Goal: Check status: Check status

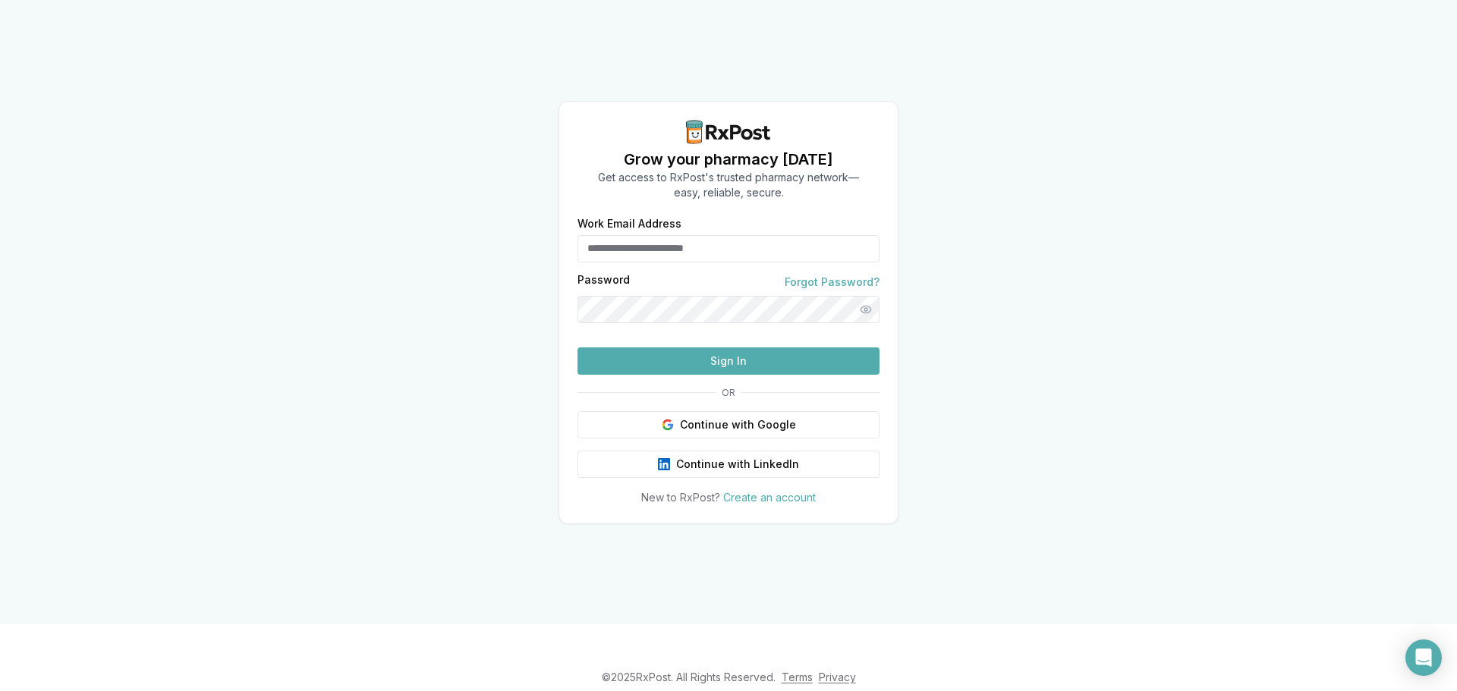
type input "**********"
click at [664, 375] on button "Sign In" at bounding box center [729, 361] width 302 height 27
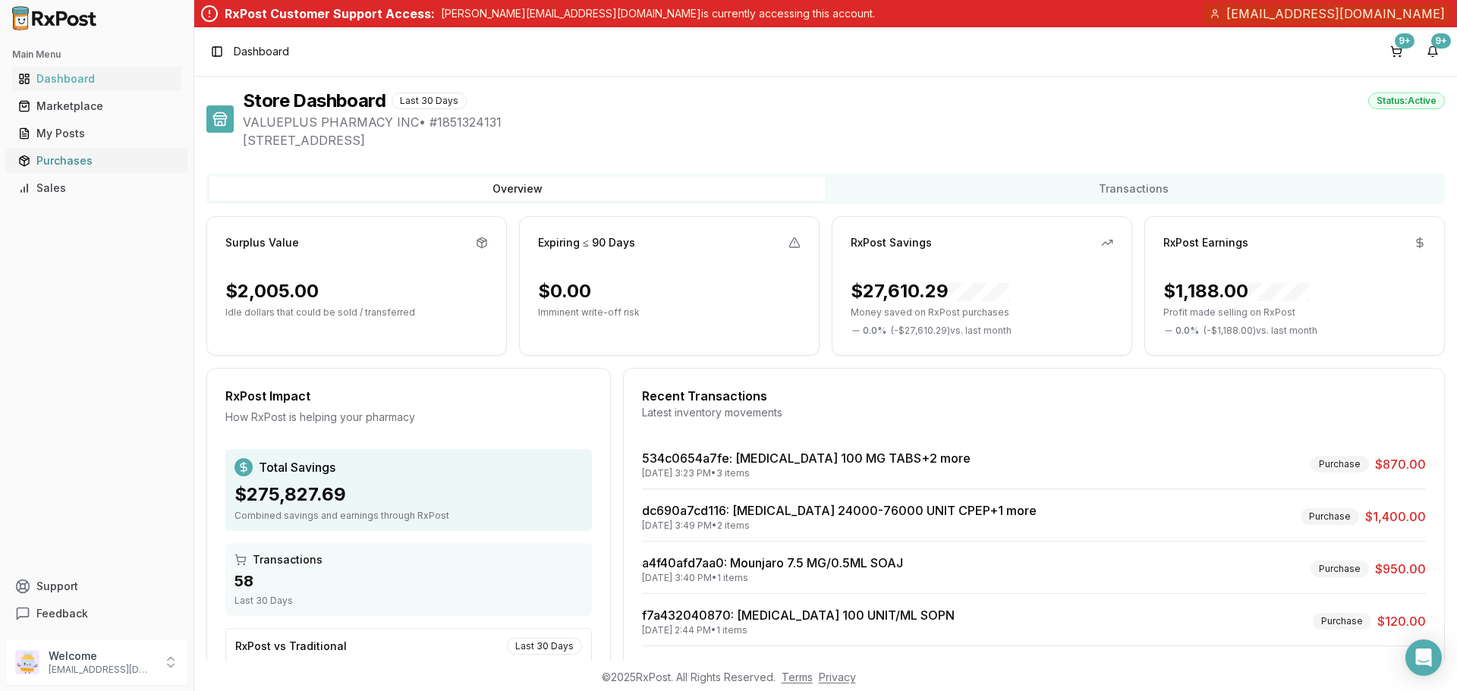
click at [52, 156] on div "Purchases" at bounding box center [96, 160] width 157 height 15
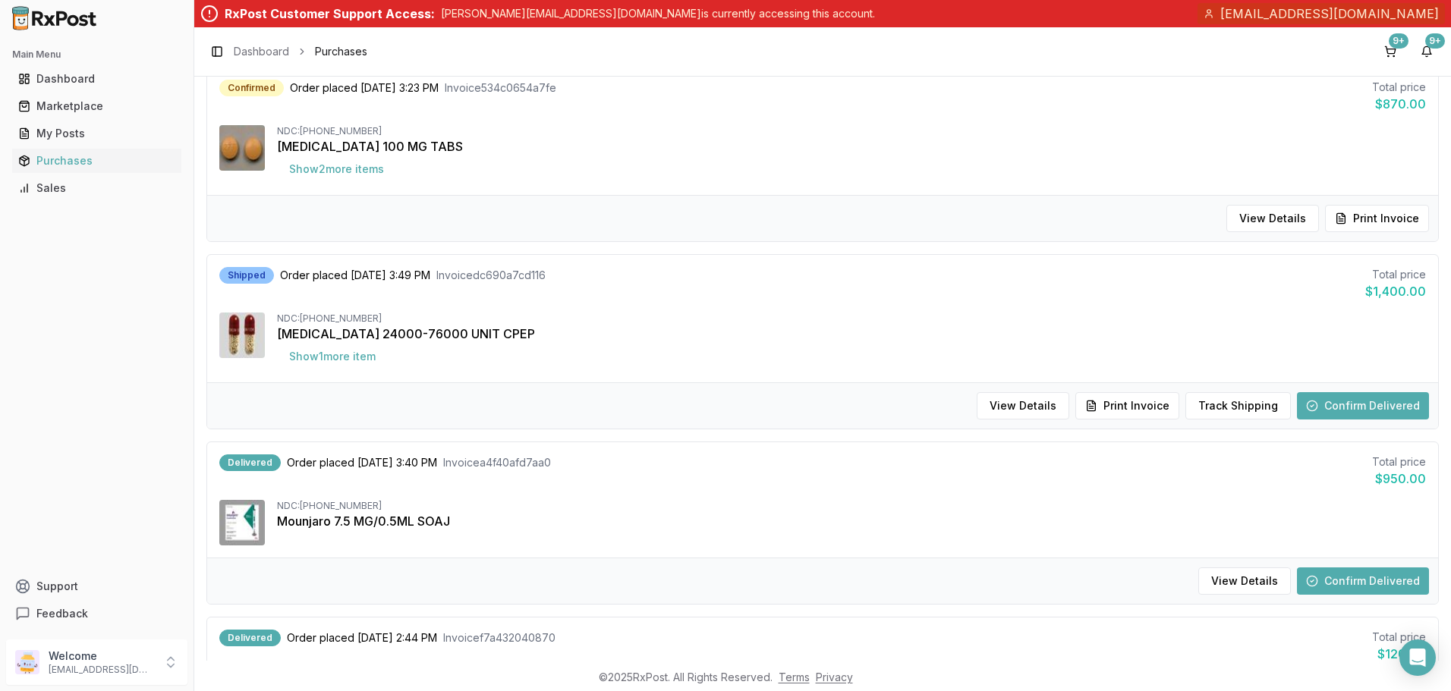
scroll to position [152, 0]
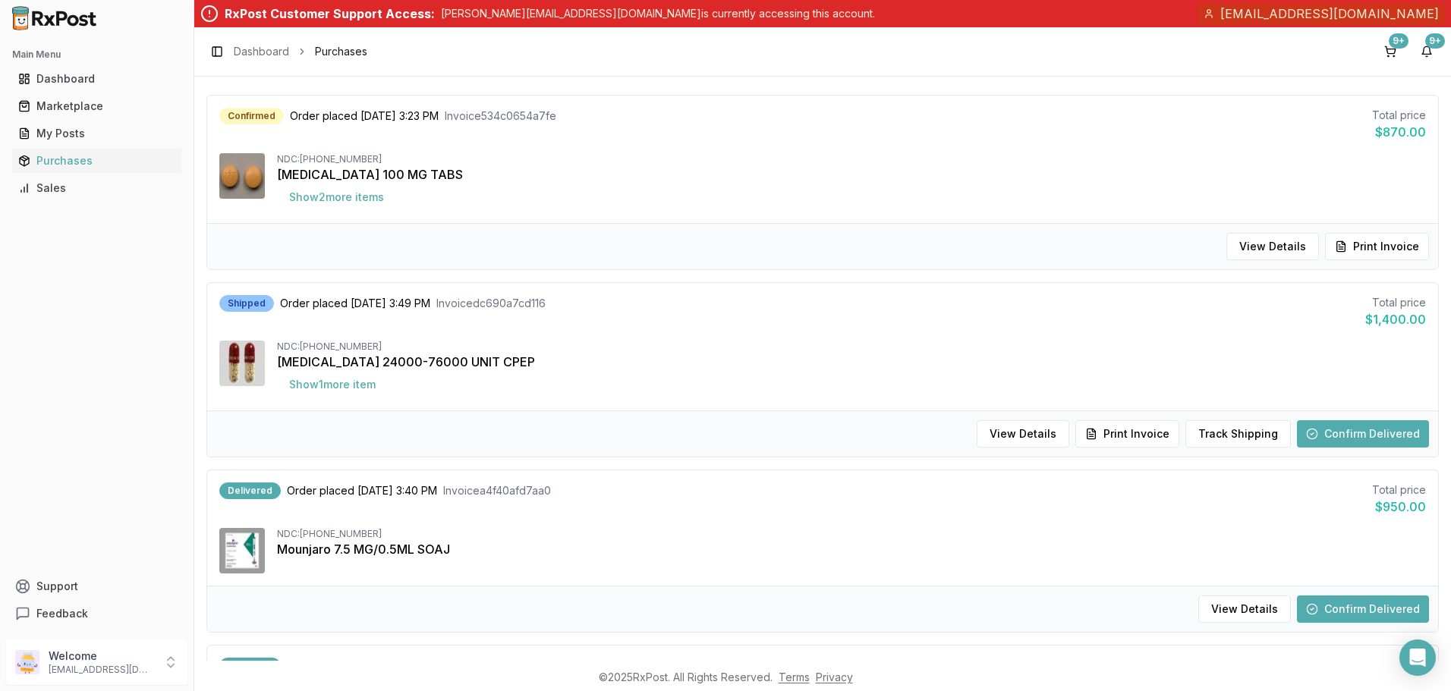
click at [1362, 612] on button "Confirm Delivered" at bounding box center [1363, 609] width 132 height 27
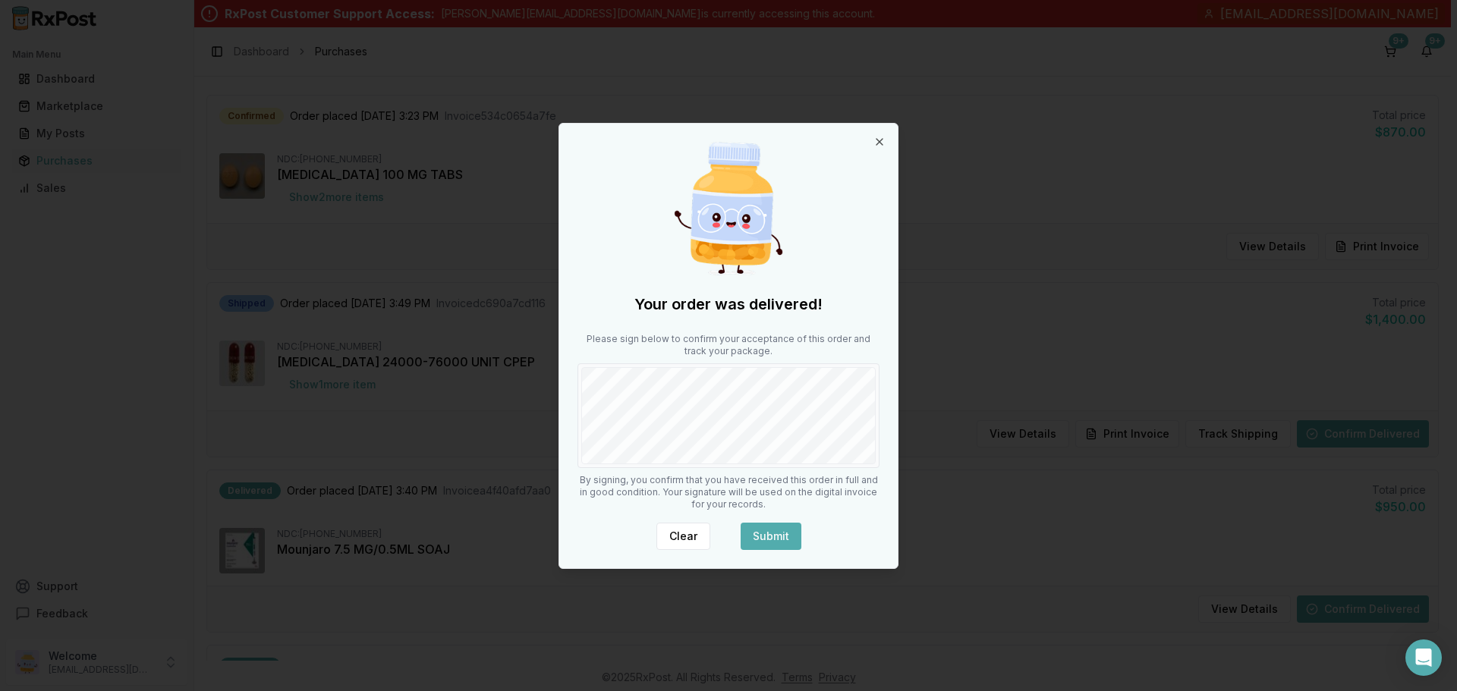
click at [804, 466] on div at bounding box center [729, 416] width 302 height 105
click at [776, 535] on button "Submit" at bounding box center [771, 536] width 61 height 27
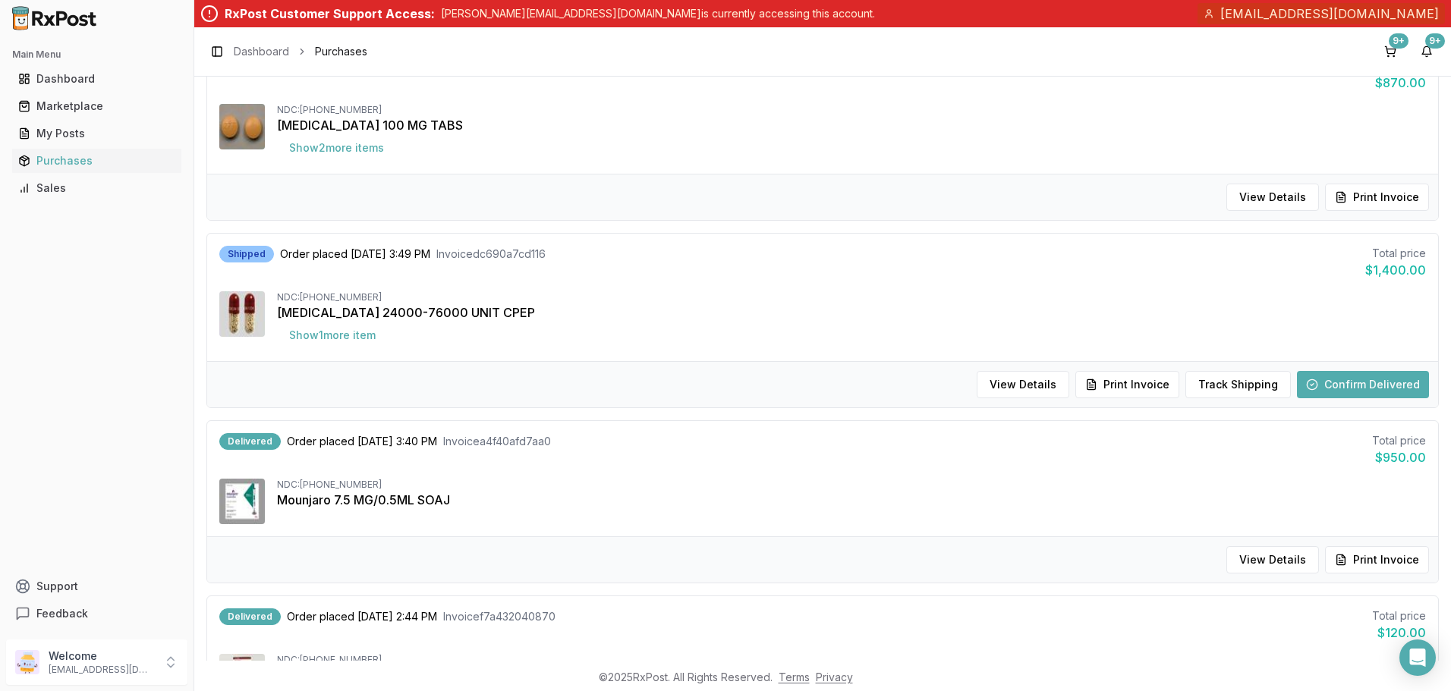
scroll to position [228, 0]
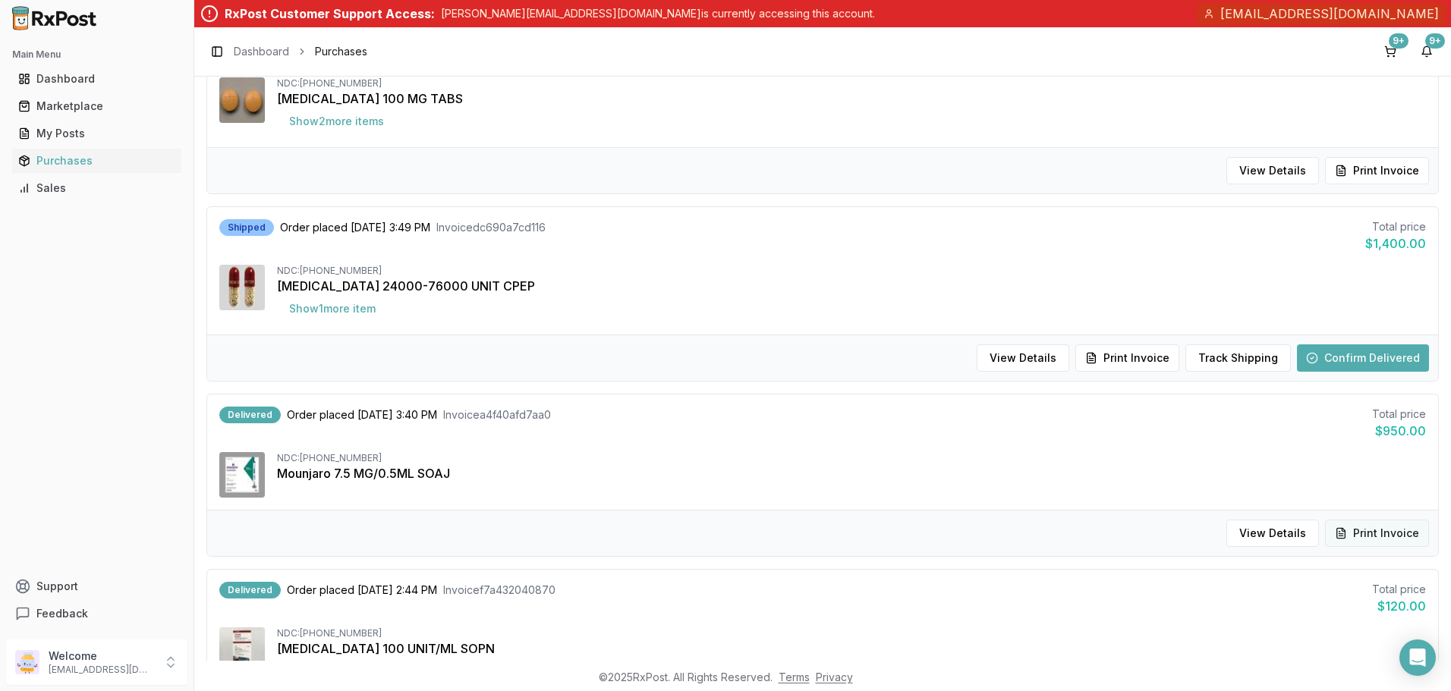
click at [1371, 528] on button "Print Invoice" at bounding box center [1377, 533] width 104 height 27
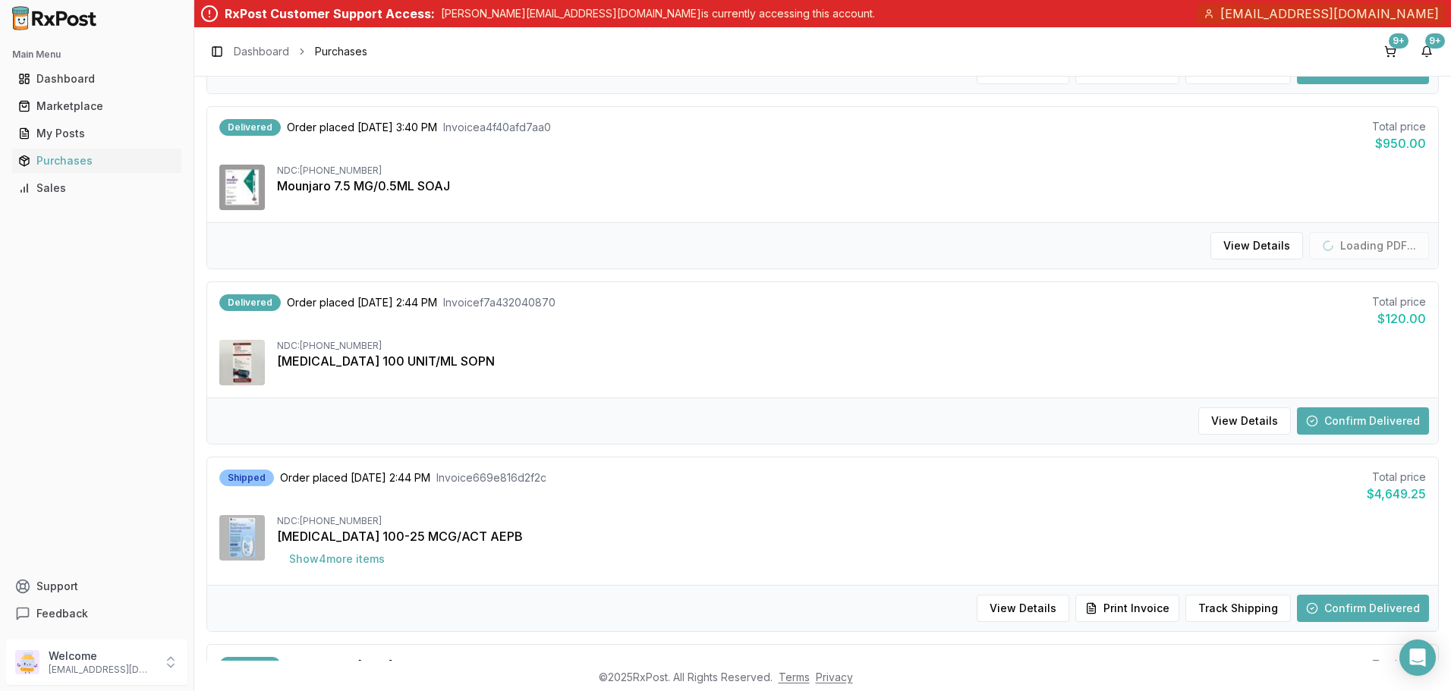
scroll to position [607, 0]
